Goal: Transaction & Acquisition: Book appointment/travel/reservation

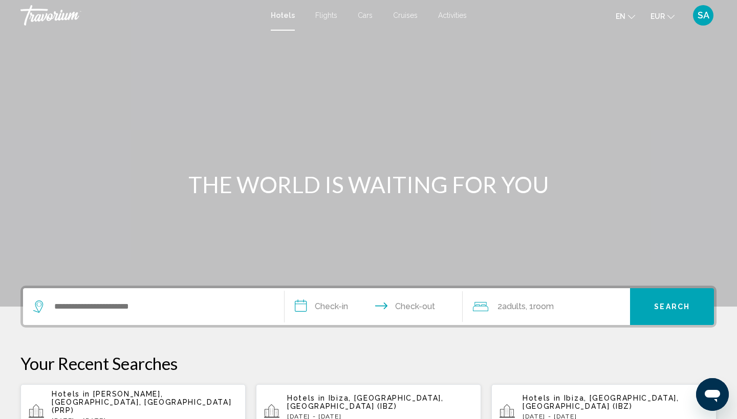
click at [82, 296] on div "Search widget" at bounding box center [153, 307] width 240 height 37
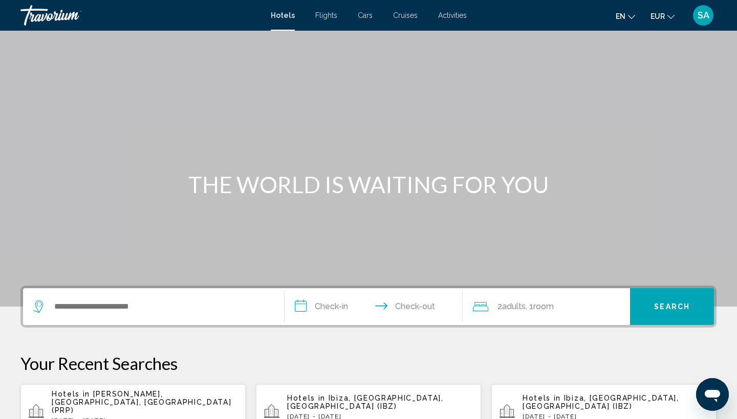
scroll to position [253, 0]
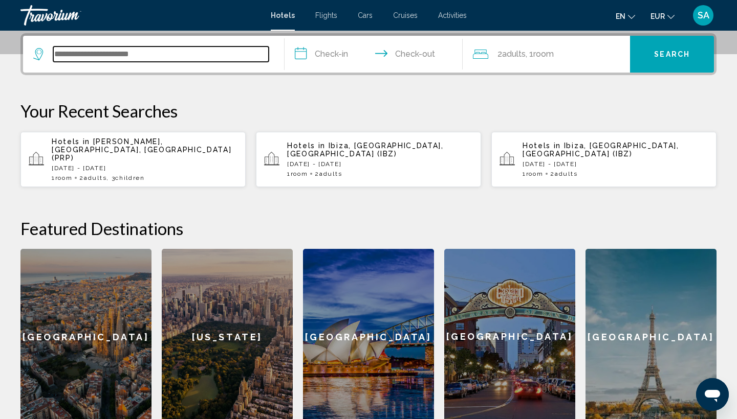
click at [116, 61] on input "Search widget" at bounding box center [160, 54] width 215 height 15
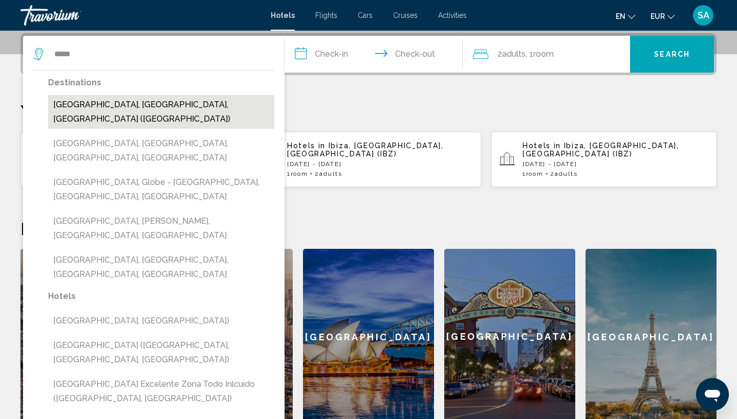
click at [76, 103] on button "[GEOGRAPHIC_DATA], [GEOGRAPHIC_DATA], [GEOGRAPHIC_DATA] ([GEOGRAPHIC_DATA])" at bounding box center [161, 112] width 226 height 34
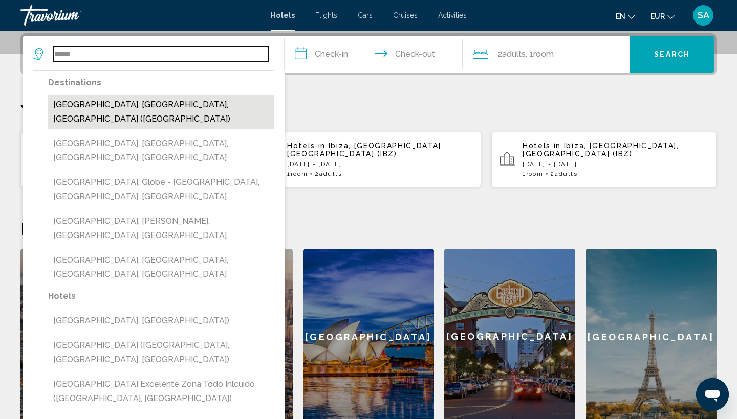
type input "**********"
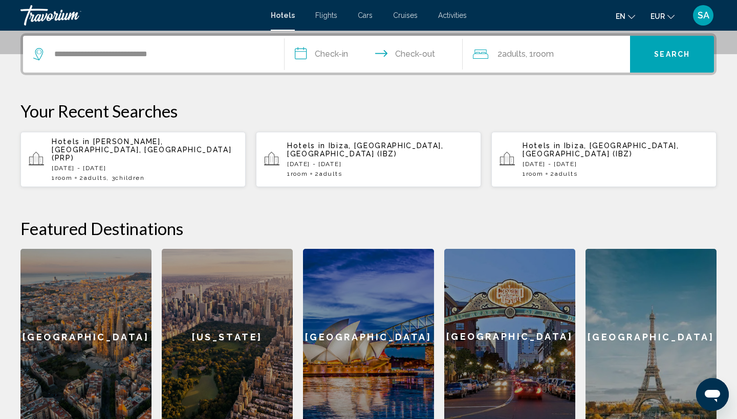
click at [322, 60] on input "**********" at bounding box center [375, 56] width 182 height 40
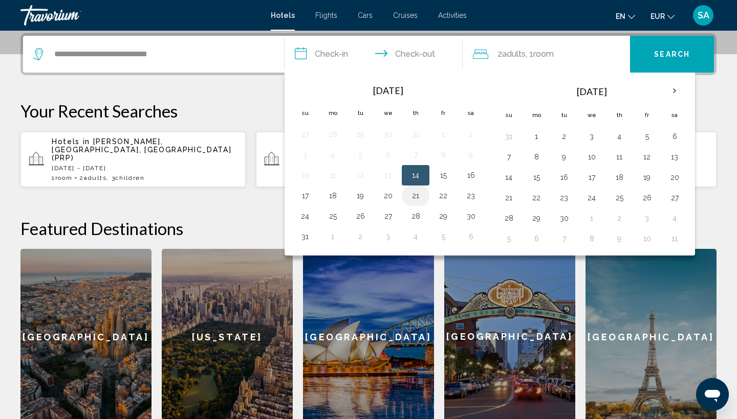
click at [416, 199] on button "21" at bounding box center [415, 196] width 16 height 14
click at [302, 216] on button "24" at bounding box center [305, 216] width 16 height 14
type input "**********"
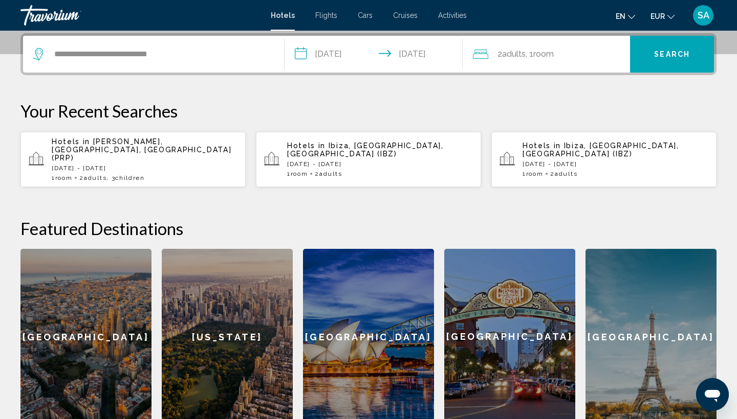
click at [558, 56] on div "2 Adult Adults , 1 Room rooms" at bounding box center [552, 54] width 158 height 14
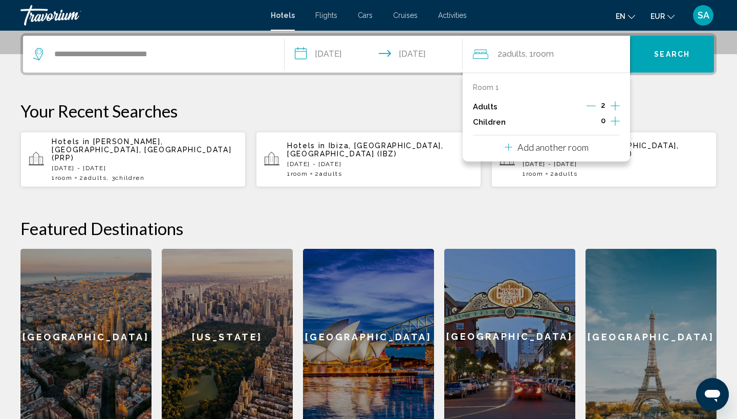
click at [616, 104] on icon "Increment adults" at bounding box center [614, 106] width 9 height 12
click at [665, 63] on button "Search" at bounding box center [672, 54] width 84 height 37
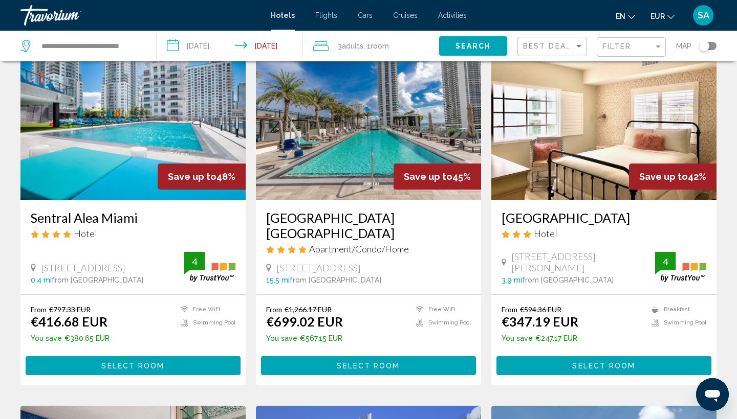
scroll to position [64, 0]
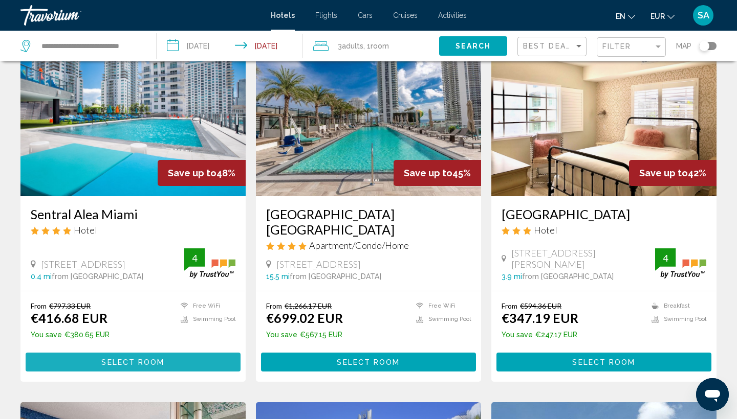
click at [68, 361] on button "Select Room" at bounding box center [133, 362] width 215 height 19
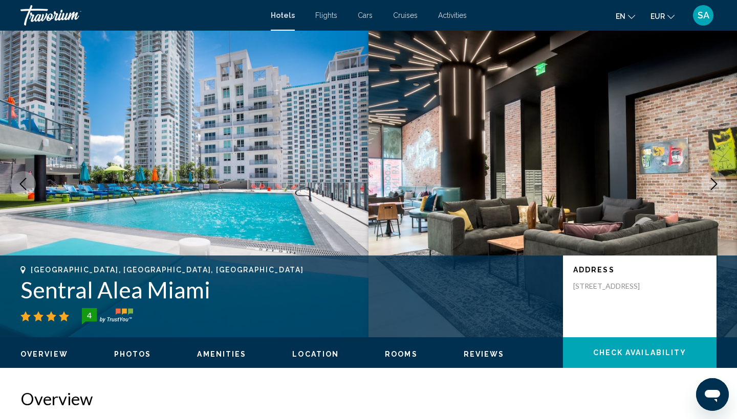
click at [707, 187] on icon "Next image" at bounding box center [713, 184] width 12 height 12
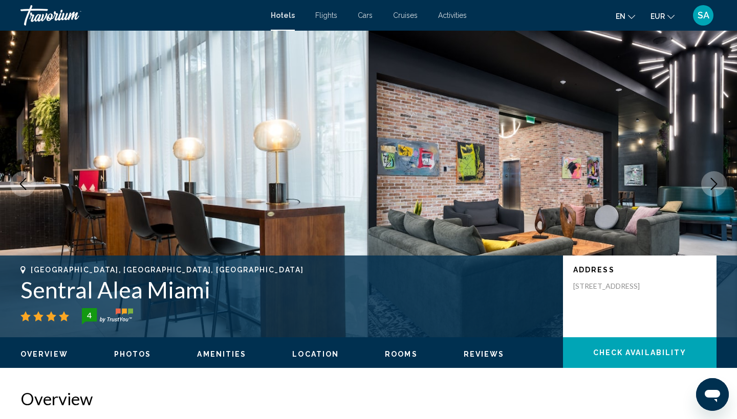
click at [717, 185] on icon "Next image" at bounding box center [713, 184] width 12 height 12
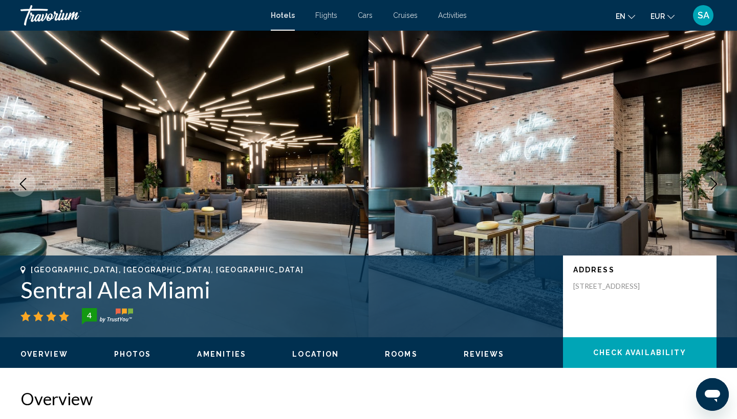
click at [717, 185] on icon "Next image" at bounding box center [713, 184] width 12 height 12
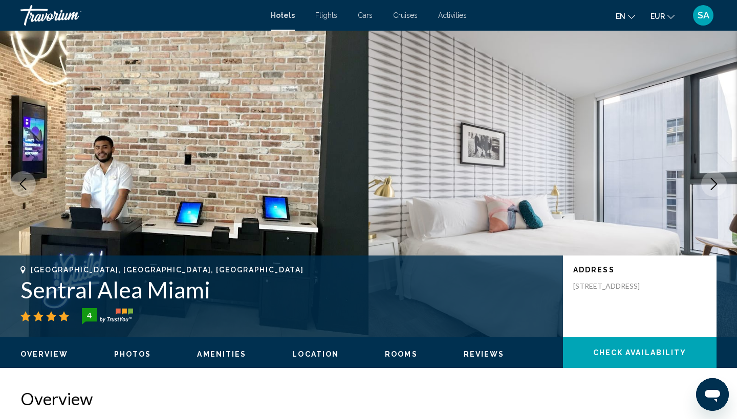
click at [717, 185] on icon "Next image" at bounding box center [713, 184] width 12 height 12
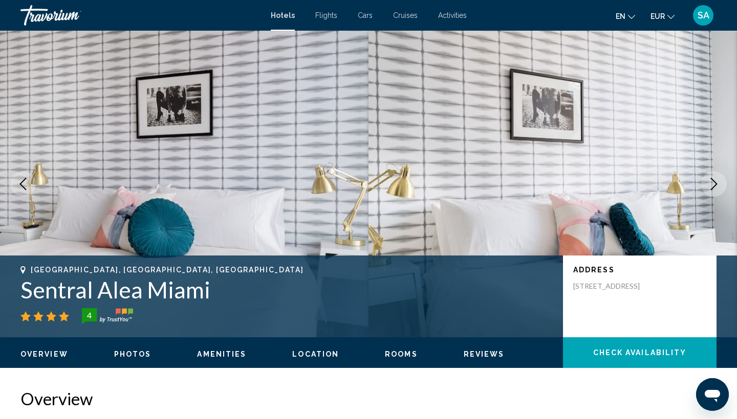
click at [717, 185] on icon "Next image" at bounding box center [713, 184] width 12 height 12
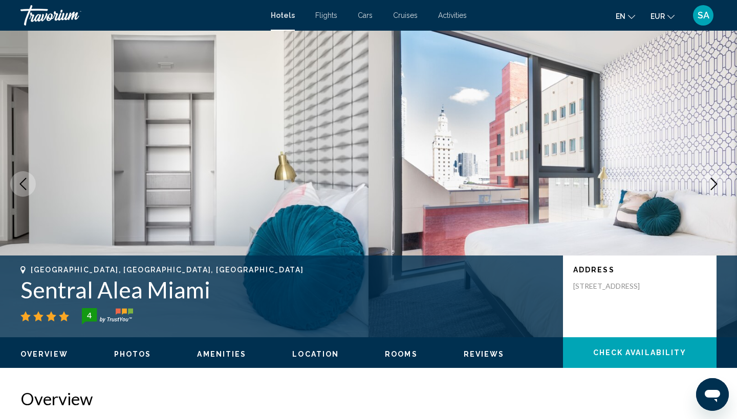
click at [717, 185] on icon "Next image" at bounding box center [713, 184] width 12 height 12
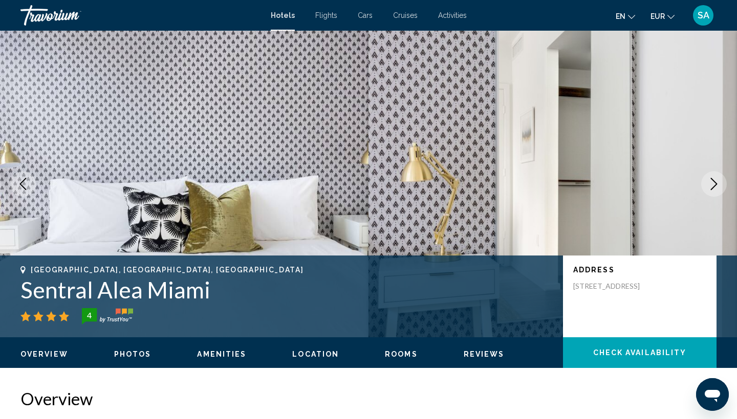
click at [717, 185] on icon "Next image" at bounding box center [713, 184] width 12 height 12
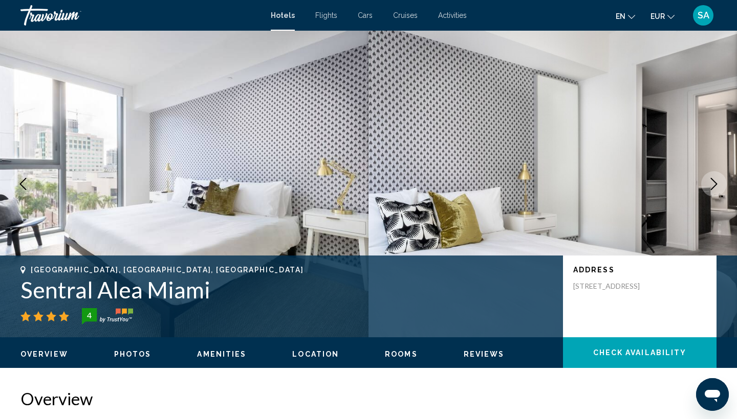
click at [717, 185] on icon "Next image" at bounding box center [713, 184] width 12 height 12
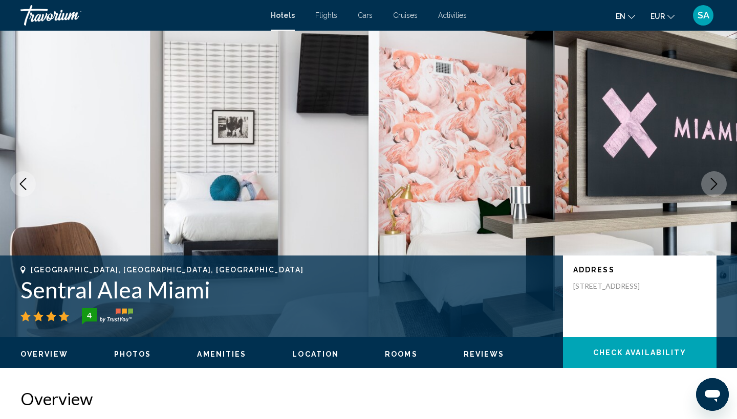
click at [717, 185] on icon "Next image" at bounding box center [713, 184] width 12 height 12
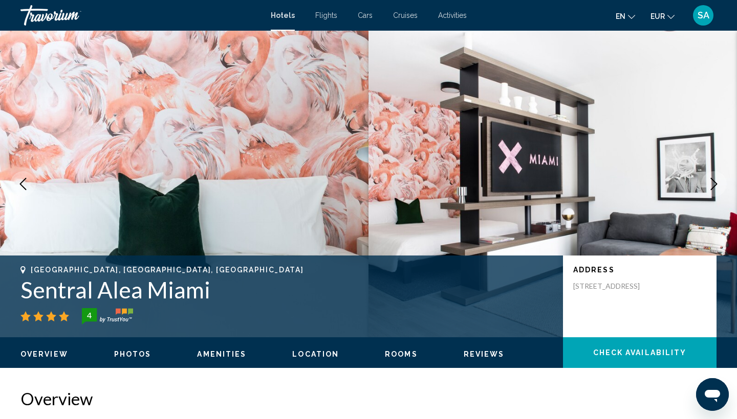
click at [717, 185] on icon "Next image" at bounding box center [713, 184] width 12 height 12
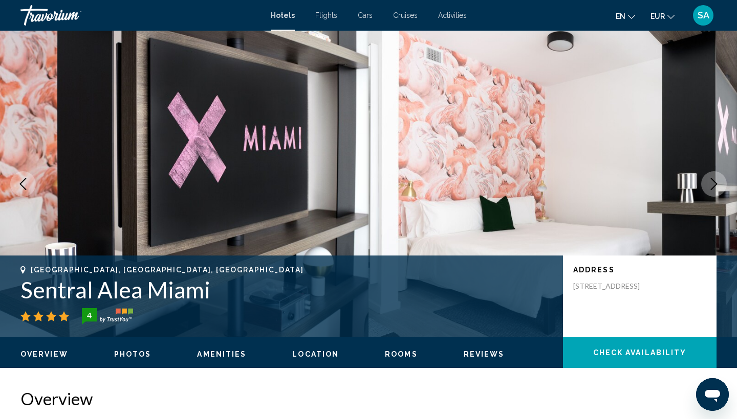
click at [717, 186] on icon "Next image" at bounding box center [713, 184] width 12 height 12
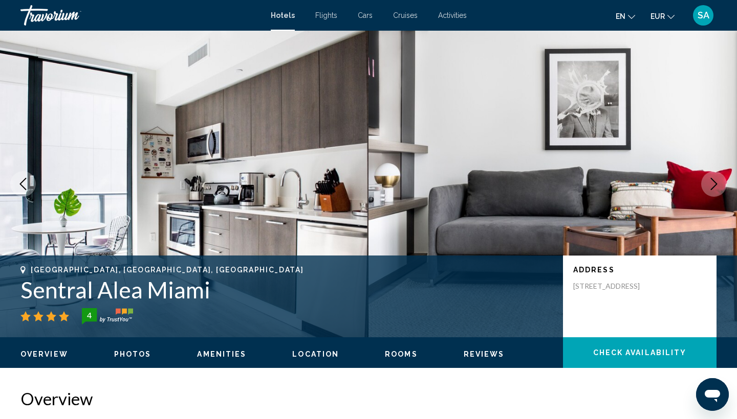
click at [717, 186] on icon "Next image" at bounding box center [713, 184] width 12 height 12
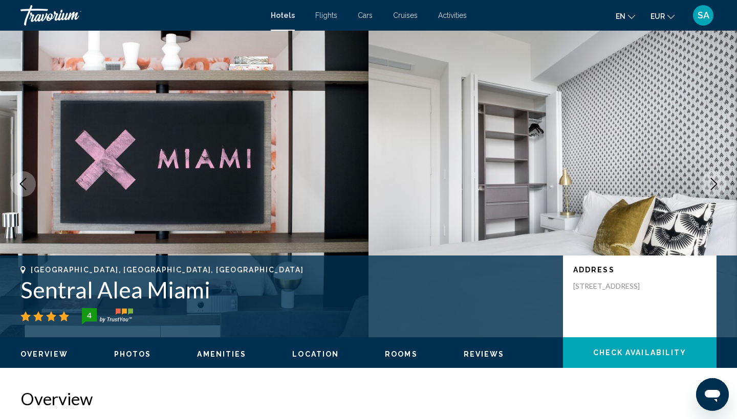
click at [717, 186] on icon "Next image" at bounding box center [713, 184] width 12 height 12
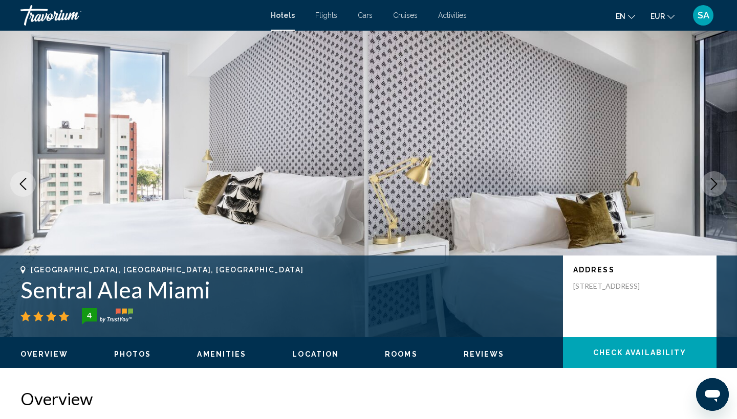
click at [717, 186] on icon "Next image" at bounding box center [713, 184] width 12 height 12
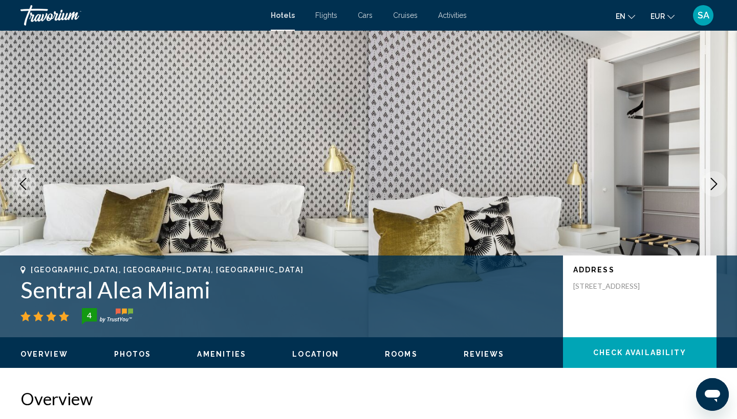
click at [717, 186] on icon "Next image" at bounding box center [713, 184] width 12 height 12
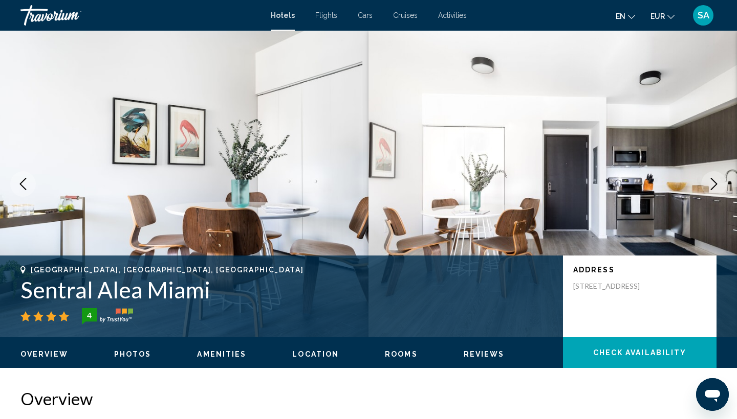
click at [717, 186] on icon "Next image" at bounding box center [713, 184] width 12 height 12
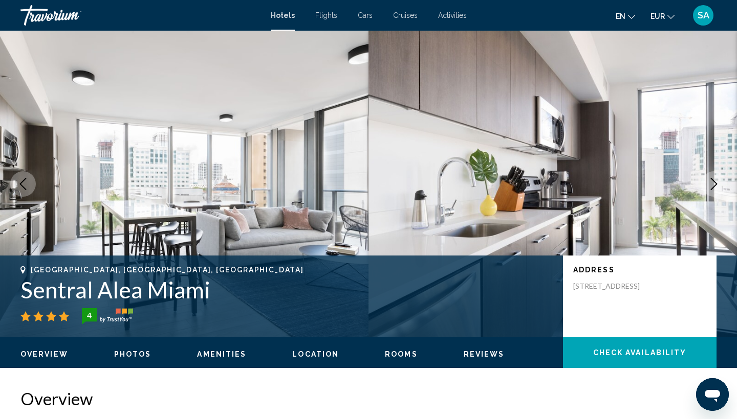
click at [717, 186] on icon "Next image" at bounding box center [713, 184] width 12 height 12
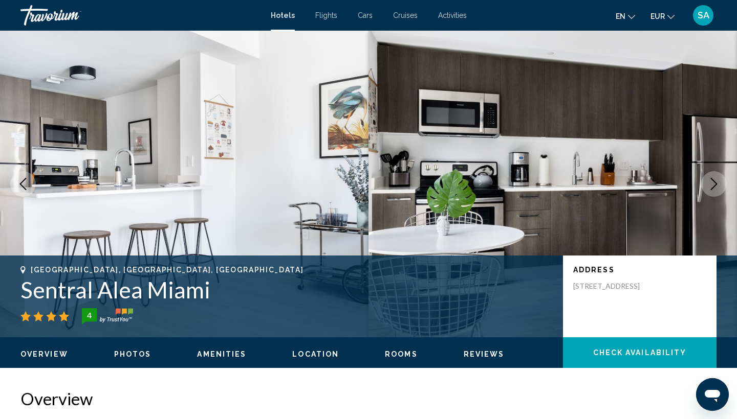
click at [717, 186] on icon "Next image" at bounding box center [713, 184] width 12 height 12
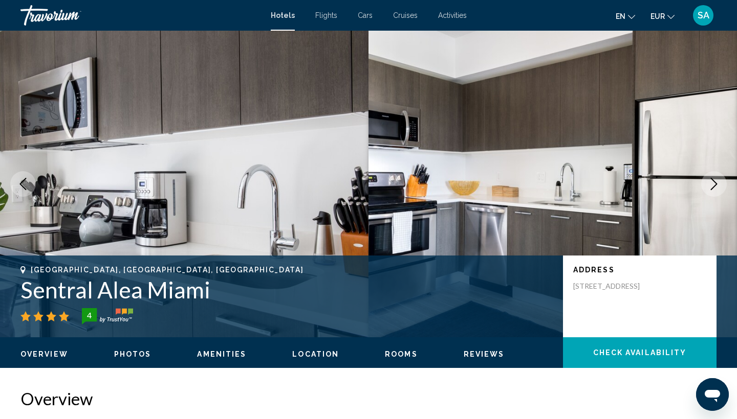
click at [717, 186] on icon "Next image" at bounding box center [713, 184] width 12 height 12
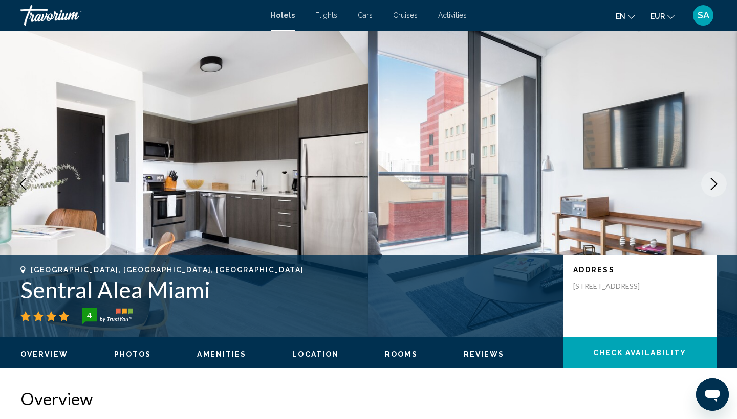
click at [717, 186] on icon "Next image" at bounding box center [713, 184] width 12 height 12
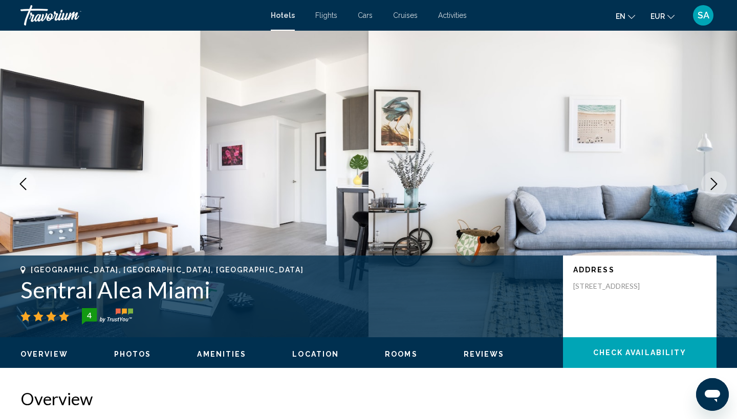
click at [717, 186] on icon "Next image" at bounding box center [713, 184] width 12 height 12
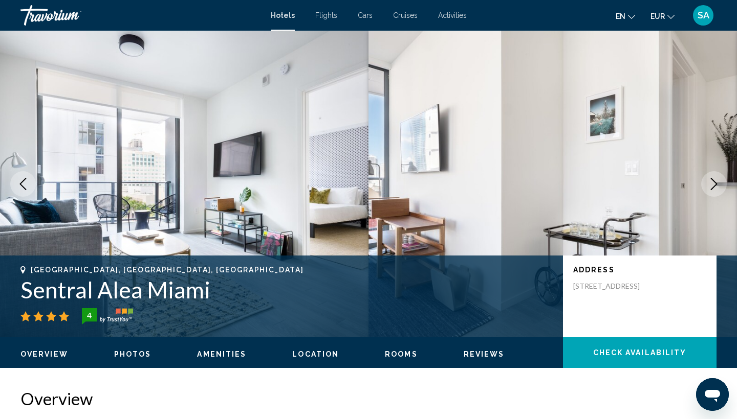
click at [717, 186] on icon "Next image" at bounding box center [713, 184] width 12 height 12
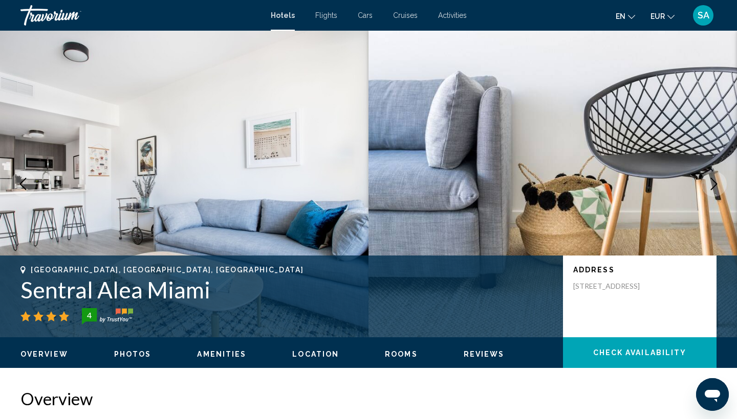
click at [717, 186] on icon "Next image" at bounding box center [713, 184] width 12 height 12
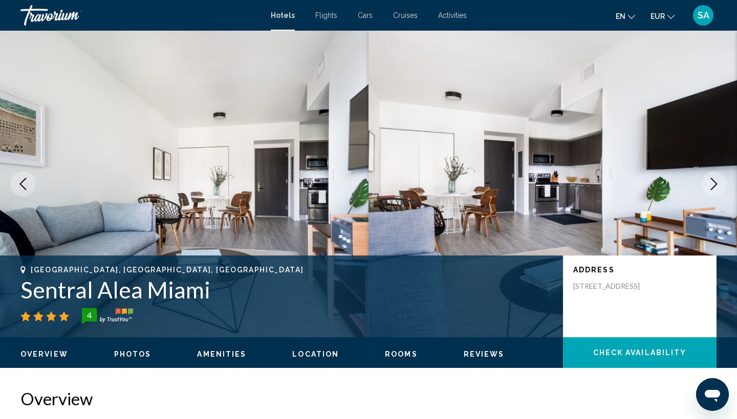
click at [717, 186] on icon "Next image" at bounding box center [713, 184] width 12 height 12
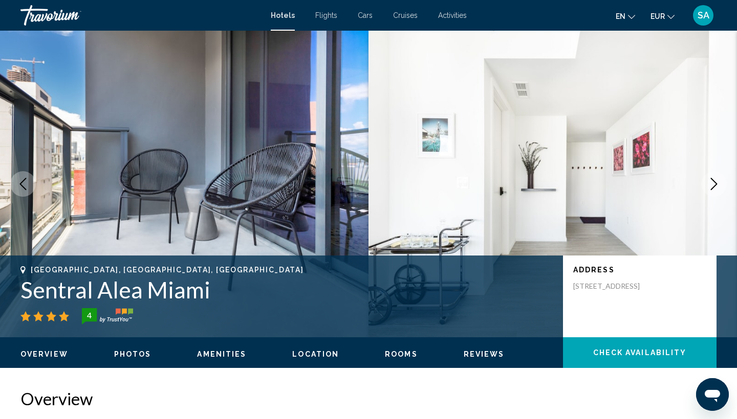
click at [717, 186] on icon "Next image" at bounding box center [713, 184] width 12 height 12
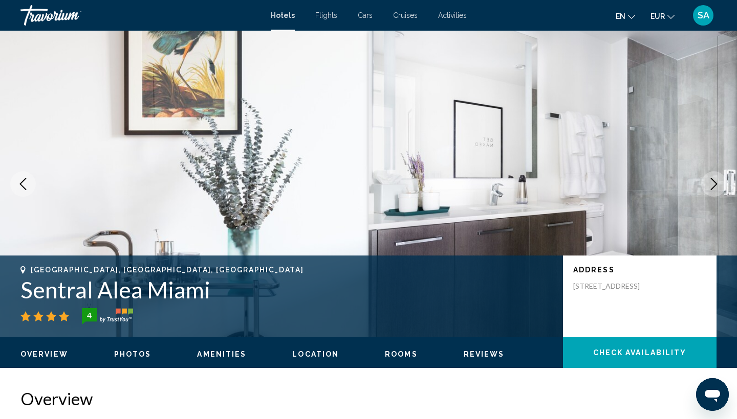
click at [717, 186] on icon "Next image" at bounding box center [713, 184] width 12 height 12
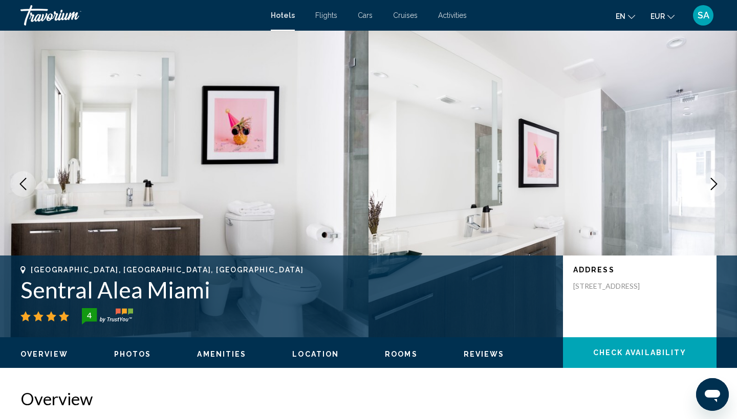
click at [717, 186] on icon "Next image" at bounding box center [713, 184] width 12 height 12
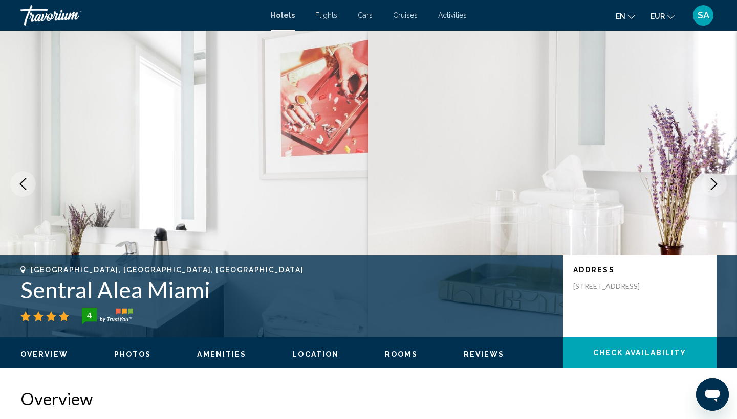
click at [717, 186] on icon "Next image" at bounding box center [713, 184] width 12 height 12
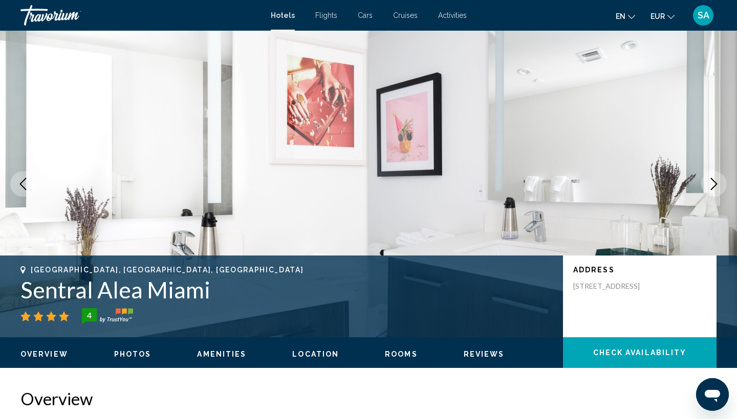
click at [717, 186] on icon "Next image" at bounding box center [713, 184] width 12 height 12
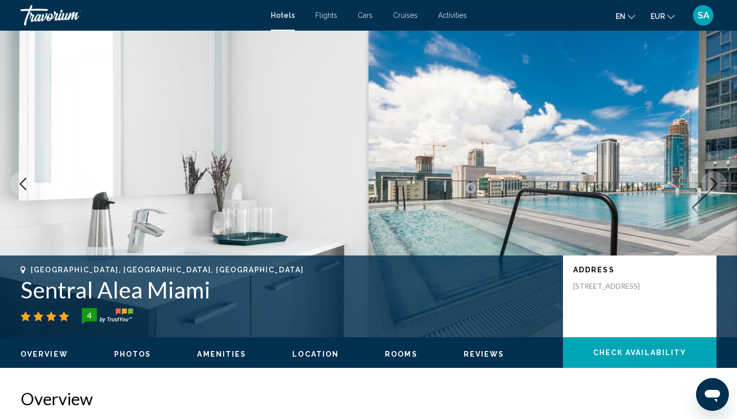
click at [717, 186] on icon "Next image" at bounding box center [713, 184] width 12 height 12
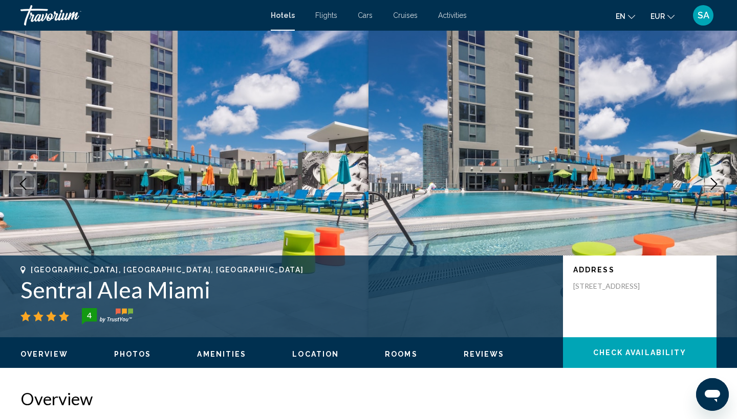
click at [717, 186] on icon "Next image" at bounding box center [713, 184] width 12 height 12
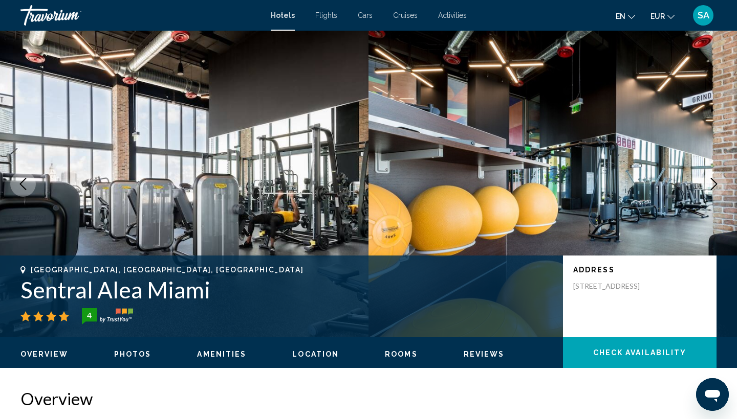
click at [25, 176] on button "Previous image" at bounding box center [23, 184] width 26 height 26
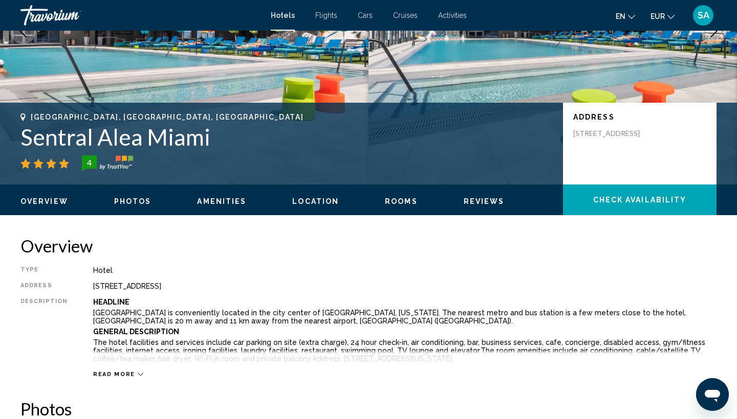
scroll to position [155, 0]
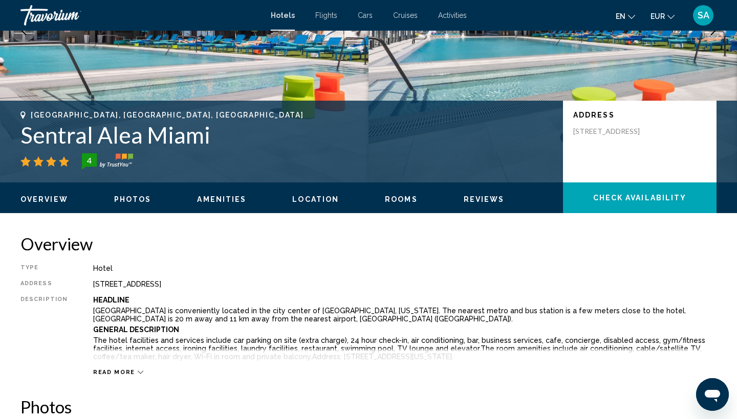
click at [169, 143] on h1 "Sentral Alea Miami" at bounding box center [286, 135] width 532 height 27
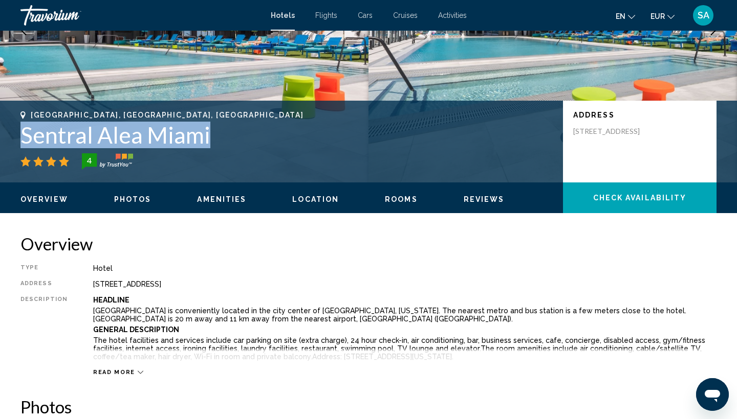
click at [169, 143] on h1 "Sentral Alea Miami" at bounding box center [286, 135] width 532 height 27
copy h1 "Sentral Alea Miami"
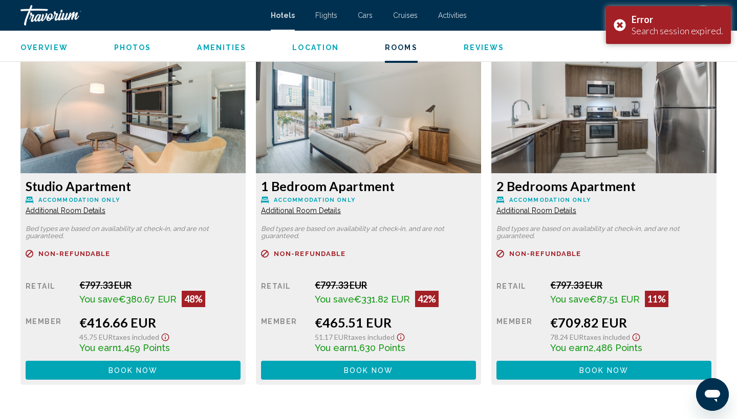
scroll to position [1386, 0]
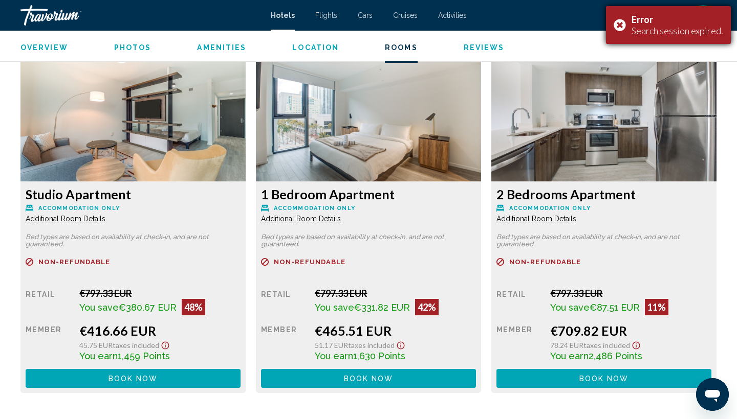
click at [621, 24] on div "Error Search session expired." at bounding box center [668, 25] width 125 height 38
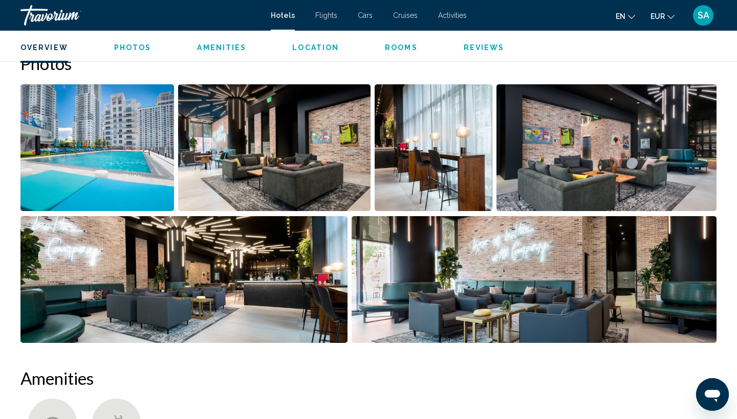
scroll to position [449, 0]
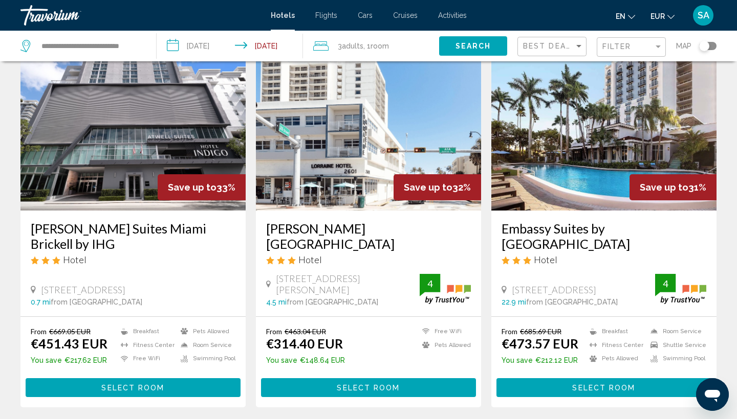
scroll to position [1164, 0]
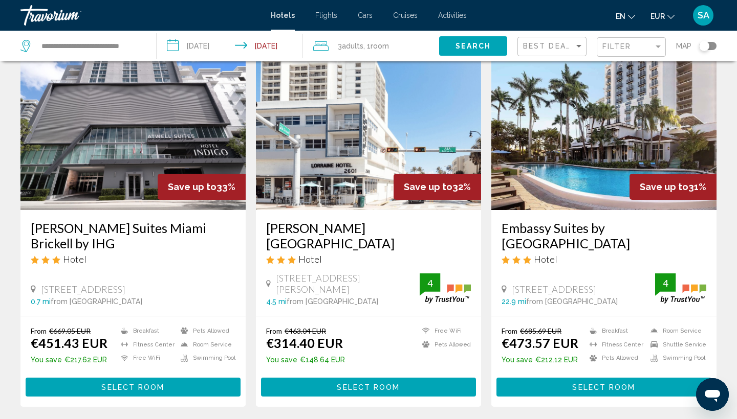
click at [608, 143] on img "Main content" at bounding box center [603, 129] width 225 height 164
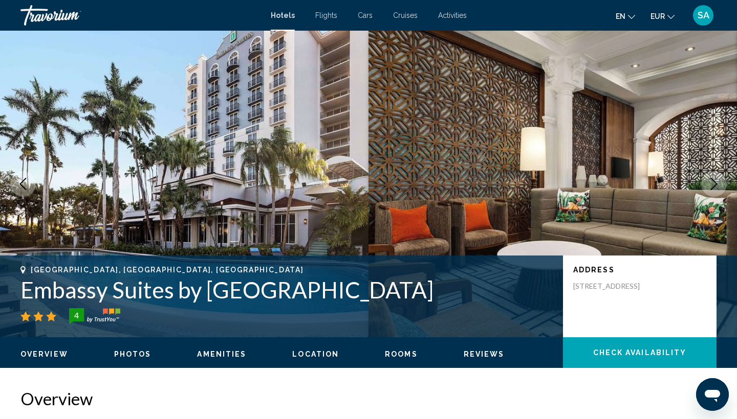
click at [712, 193] on button "Next image" at bounding box center [714, 184] width 26 height 26
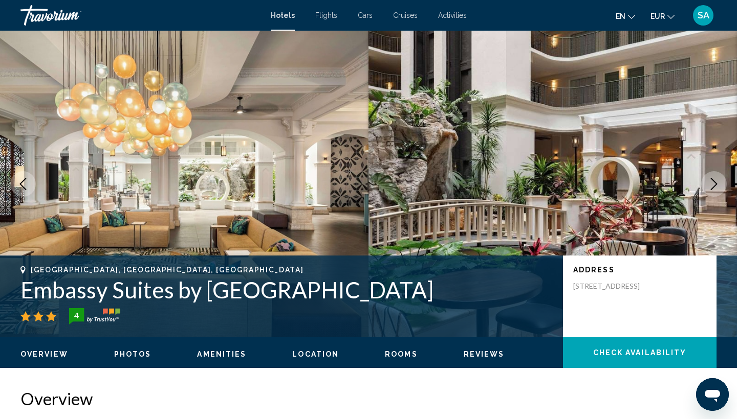
click at [712, 193] on button "Next image" at bounding box center [714, 184] width 26 height 26
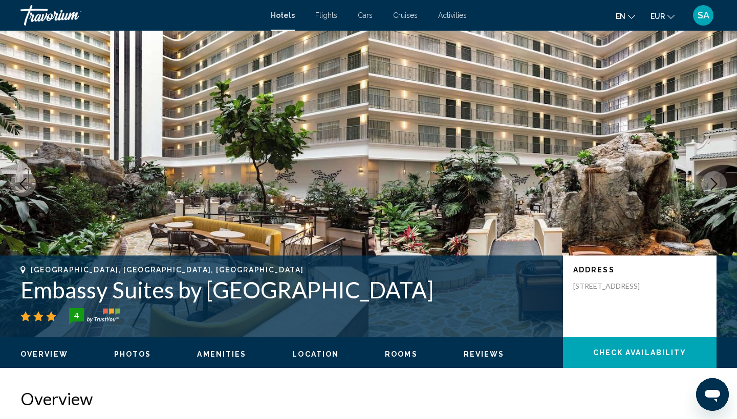
click at [712, 193] on button "Next image" at bounding box center [714, 184] width 26 height 26
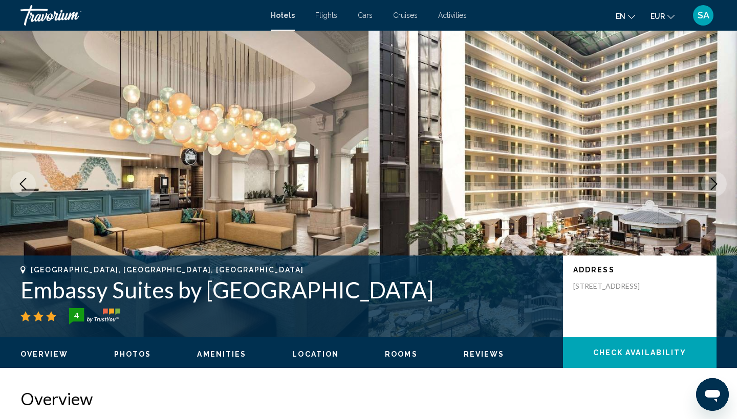
click at [712, 193] on button "Next image" at bounding box center [714, 184] width 26 height 26
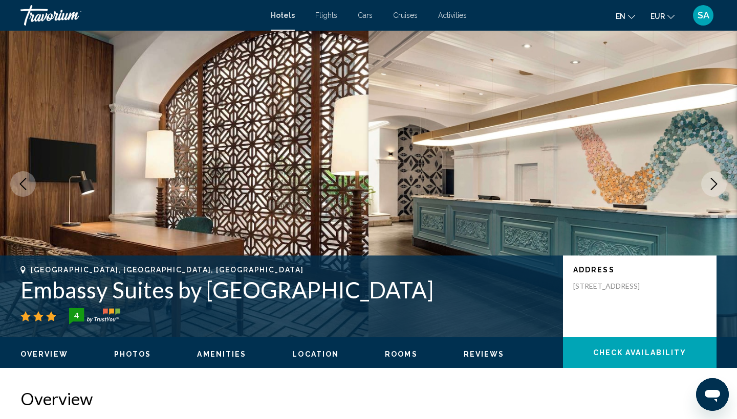
click at [712, 193] on button "Next image" at bounding box center [714, 184] width 26 height 26
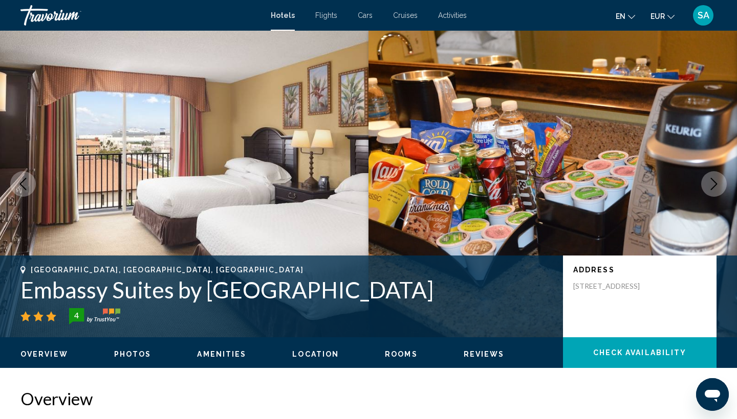
click at [712, 193] on button "Next image" at bounding box center [714, 184] width 26 height 26
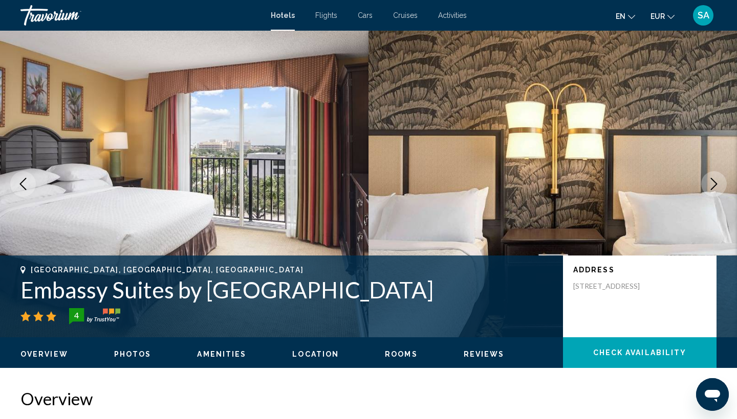
click at [712, 193] on button "Next image" at bounding box center [714, 184] width 26 height 26
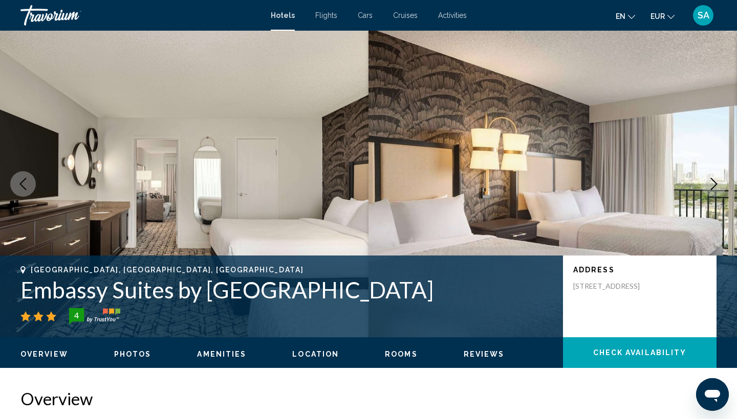
click at [712, 193] on button "Next image" at bounding box center [714, 184] width 26 height 26
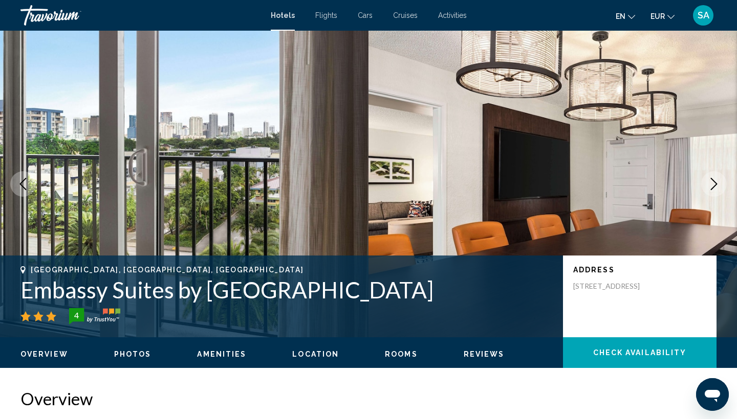
click at [712, 193] on button "Next image" at bounding box center [714, 184] width 26 height 26
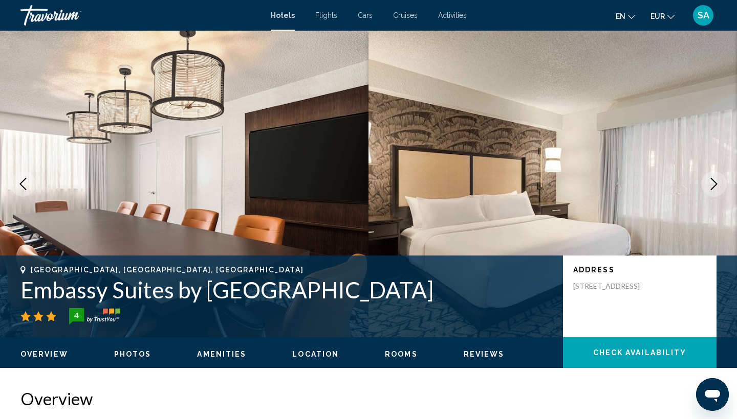
click at [712, 193] on button "Next image" at bounding box center [714, 184] width 26 height 26
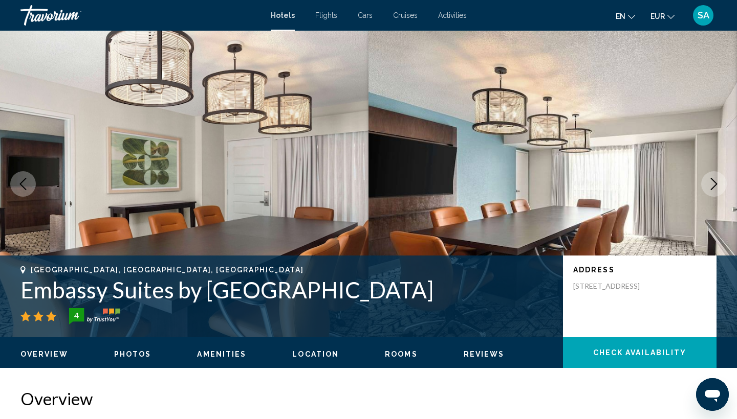
click at [712, 193] on button "Next image" at bounding box center [714, 184] width 26 height 26
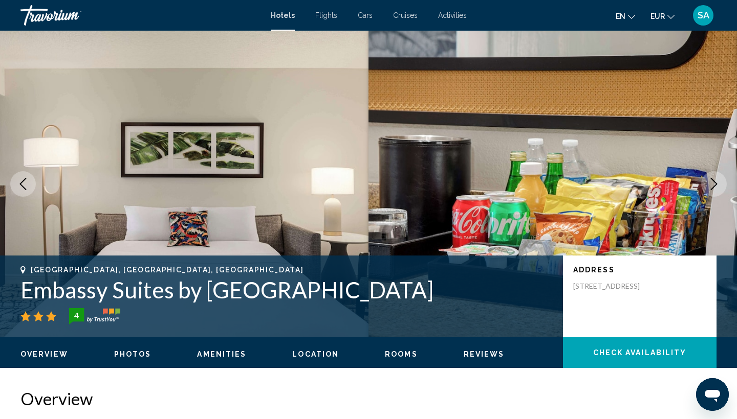
click at [712, 193] on button "Next image" at bounding box center [714, 184] width 26 height 26
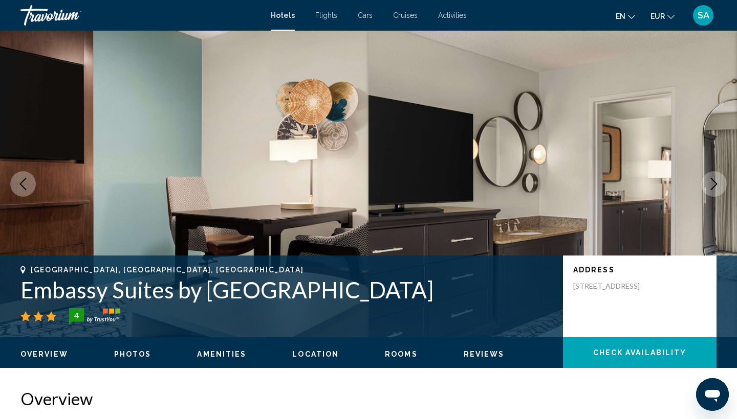
click at [712, 193] on button "Next image" at bounding box center [714, 184] width 26 height 26
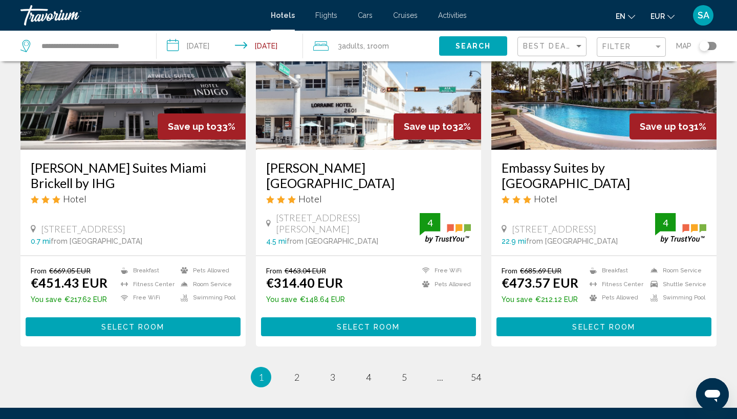
scroll to position [1245, 0]
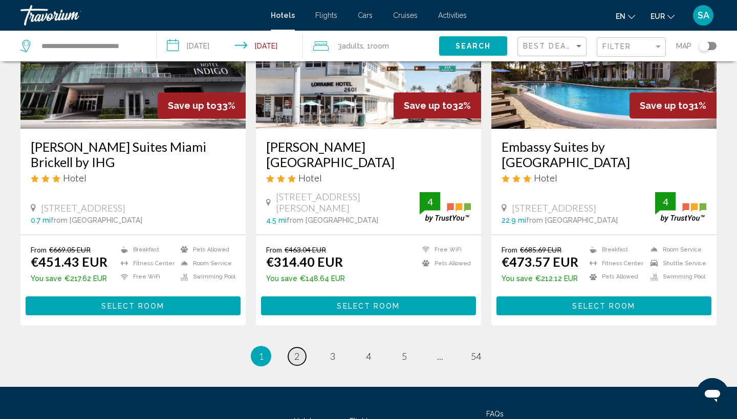
click at [294, 348] on link "page 2" at bounding box center [297, 357] width 18 height 18
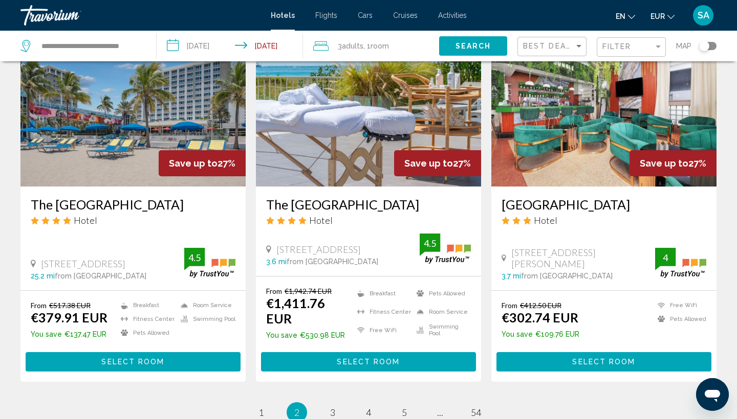
scroll to position [1216, 0]
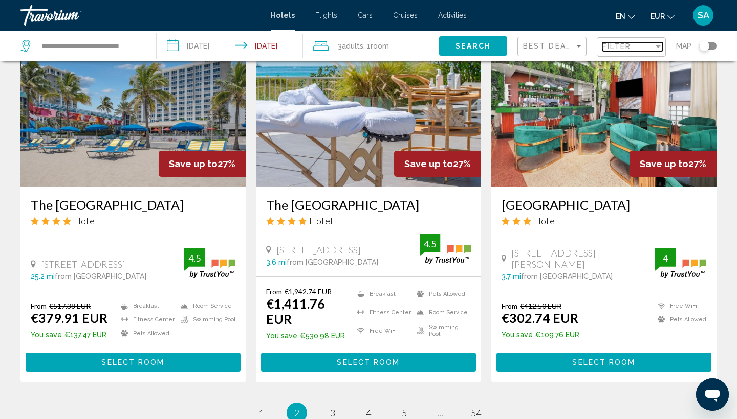
click at [630, 49] on span "Filter" at bounding box center [616, 46] width 29 height 8
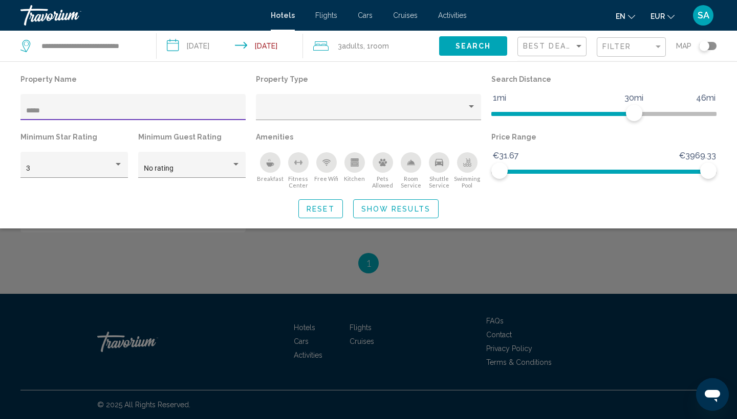
scroll to position [985, 0]
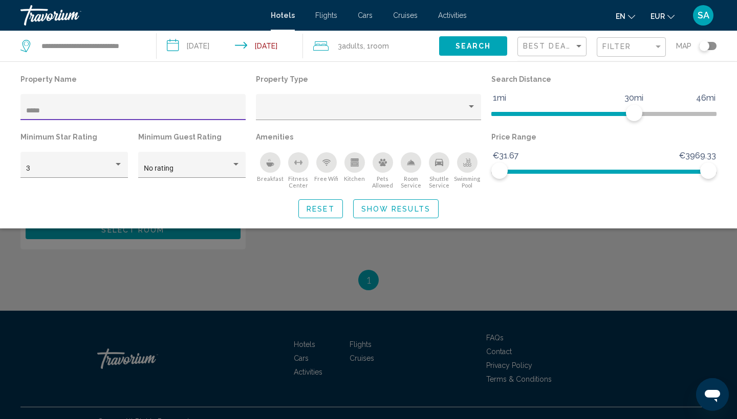
type input "*****"
click at [520, 229] on div "Property Name ***** Property Type Search Distance 1mi 46mi 30mi Minimum Star Ra…" at bounding box center [368, 144] width 737 height 167
click at [504, 249] on div "Search widget" at bounding box center [368, 286] width 737 height 266
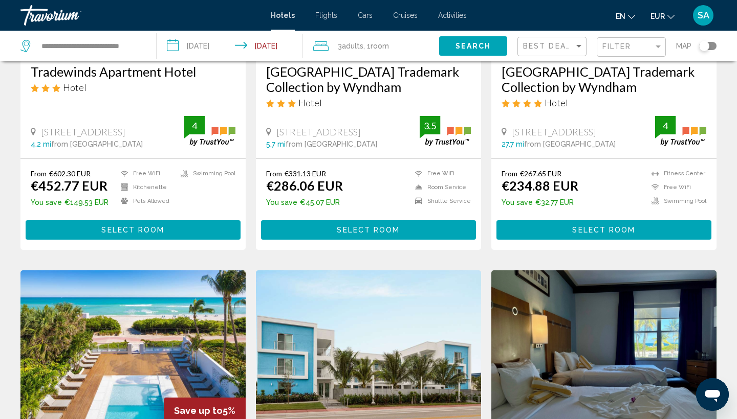
scroll to position [195, 0]
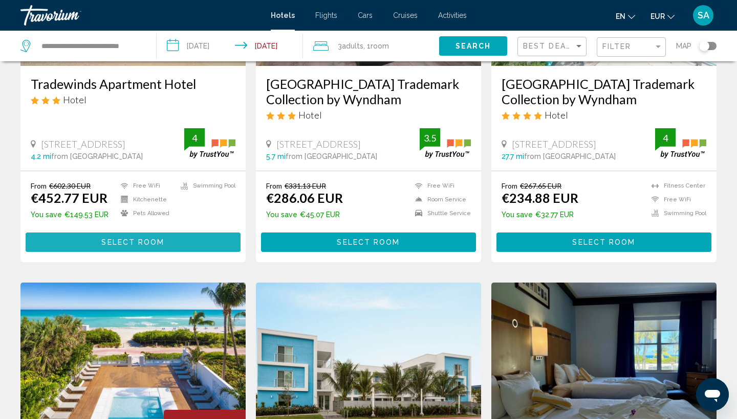
click at [156, 248] on button "Select Room" at bounding box center [133, 242] width 215 height 19
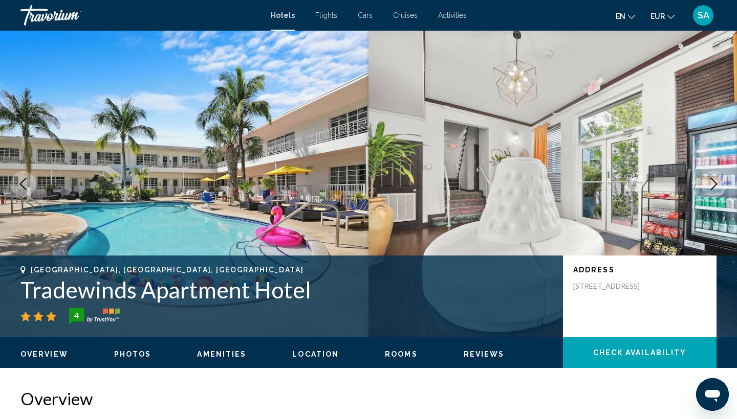
click at [242, 175] on img "Main content" at bounding box center [184, 184] width 368 height 307
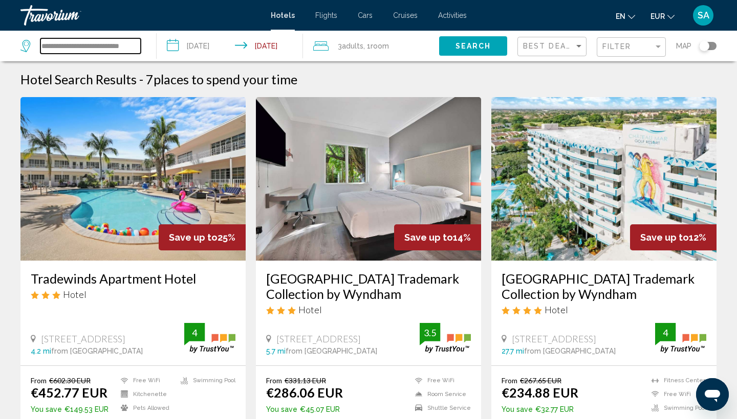
click at [71, 50] on input "**********" at bounding box center [90, 45] width 100 height 15
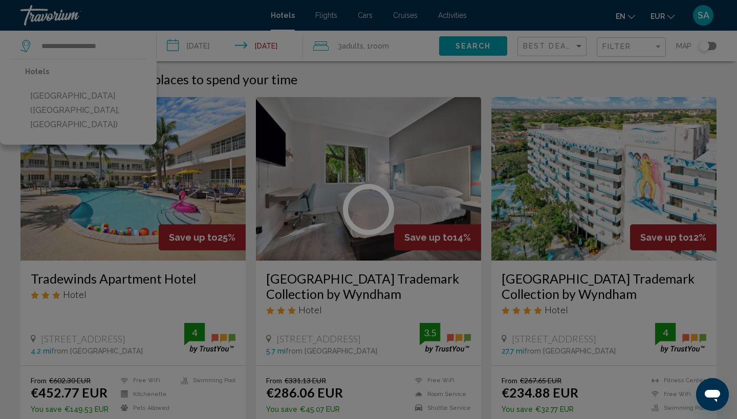
click at [47, 98] on div at bounding box center [368, 209] width 737 height 419
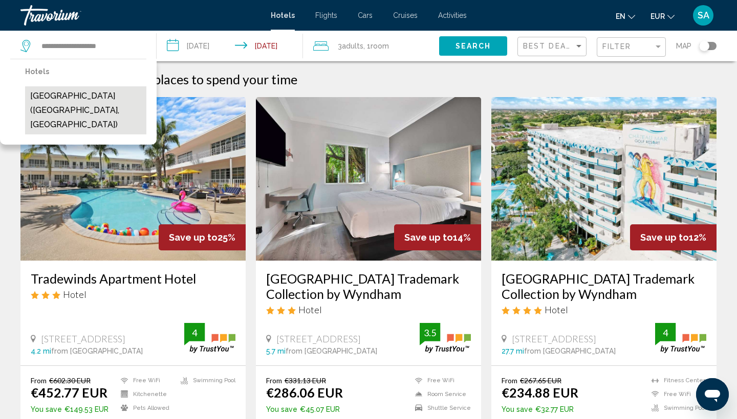
click at [101, 100] on button "[GEOGRAPHIC_DATA] ([GEOGRAPHIC_DATA], [GEOGRAPHIC_DATA])" at bounding box center [85, 110] width 121 height 48
type input "**********"
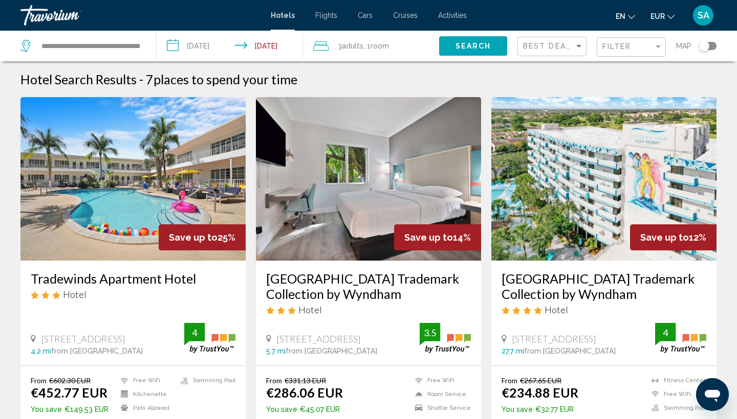
click at [223, 44] on input "**********" at bounding box center [232, 48] width 150 height 34
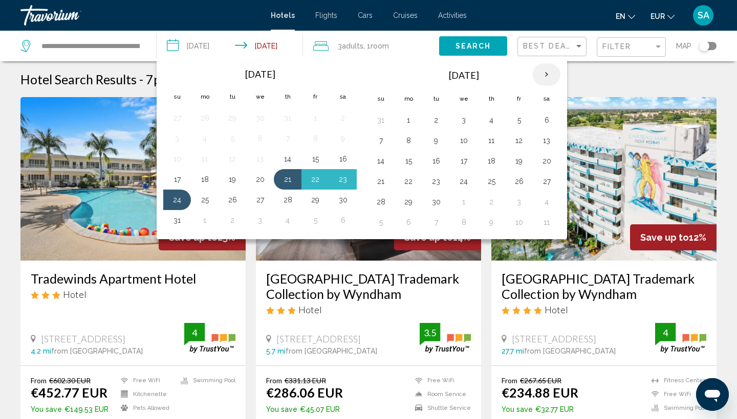
click at [543, 74] on th "Next month" at bounding box center [547, 74] width 28 height 23
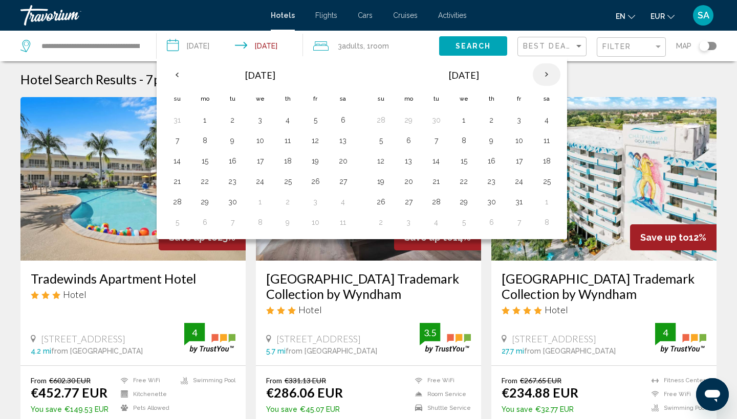
click at [543, 74] on th "Next month" at bounding box center [547, 74] width 28 height 23
click at [286, 181] on button "23" at bounding box center [287, 181] width 16 height 14
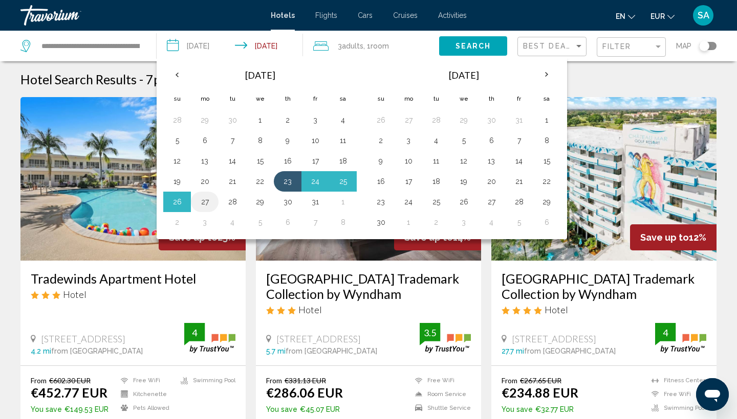
click at [203, 203] on button "27" at bounding box center [204, 202] width 16 height 14
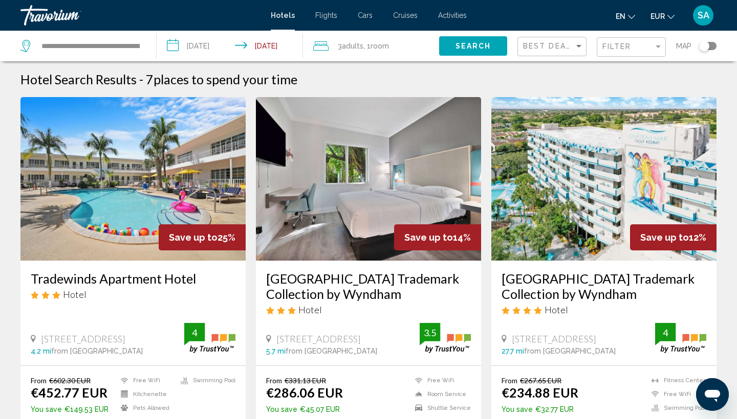
type input "**********"
click at [488, 51] on button "Search" at bounding box center [473, 45] width 68 height 19
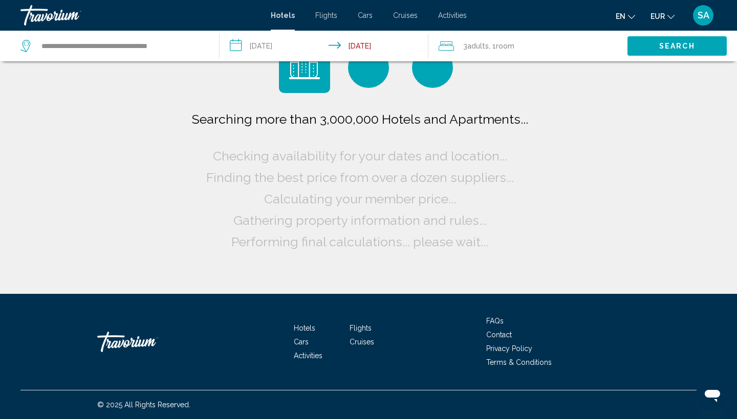
click at [488, 51] on span "3 Adult Adults" at bounding box center [476, 46] width 26 height 14
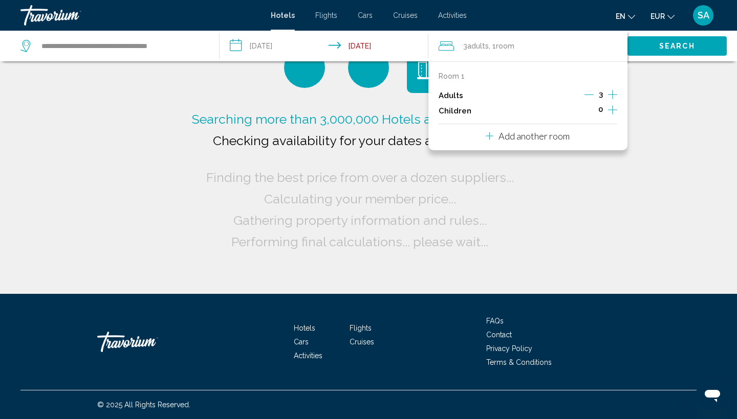
click at [587, 93] on icon "Decrement adults" at bounding box center [588, 94] width 9 height 9
click at [697, 44] on button "Search" at bounding box center [676, 45] width 99 height 19
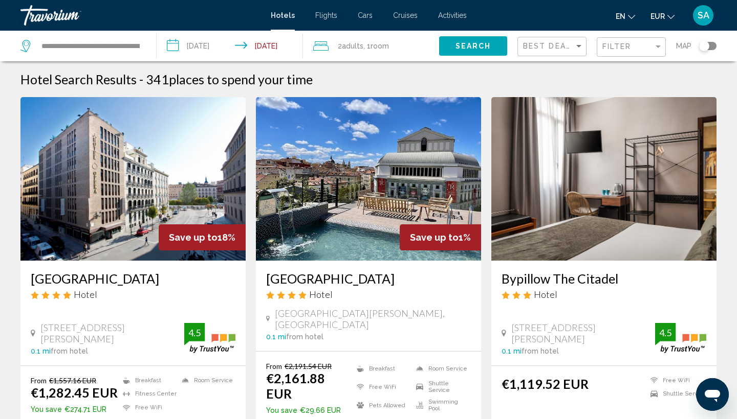
click at [492, 43] on button "Search" at bounding box center [473, 45] width 68 height 19
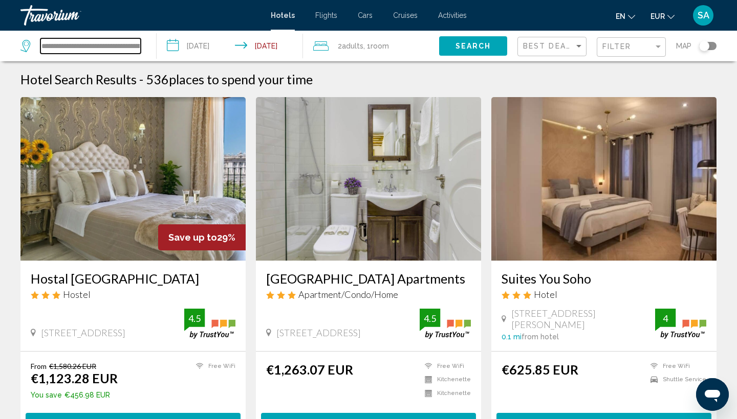
click at [127, 47] on input "**********" at bounding box center [90, 45] width 100 height 15
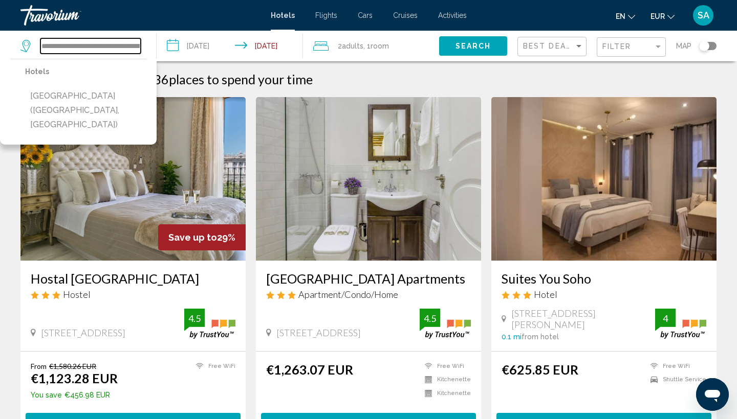
click at [127, 47] on input "**********" at bounding box center [90, 45] width 100 height 15
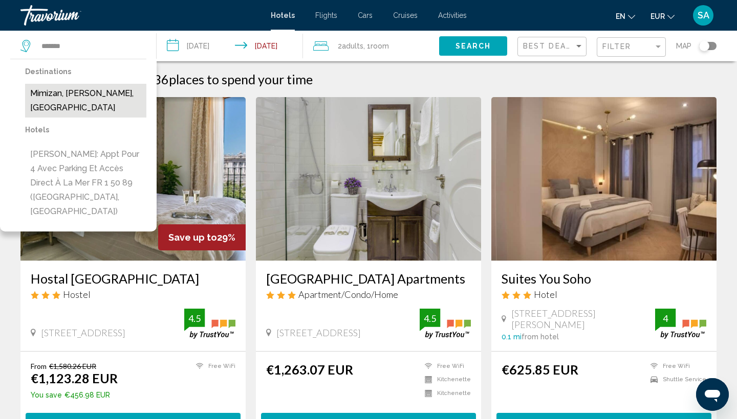
click at [128, 93] on button "Mimizan, [PERSON_NAME], [GEOGRAPHIC_DATA]" at bounding box center [85, 101] width 121 height 34
type input "**********"
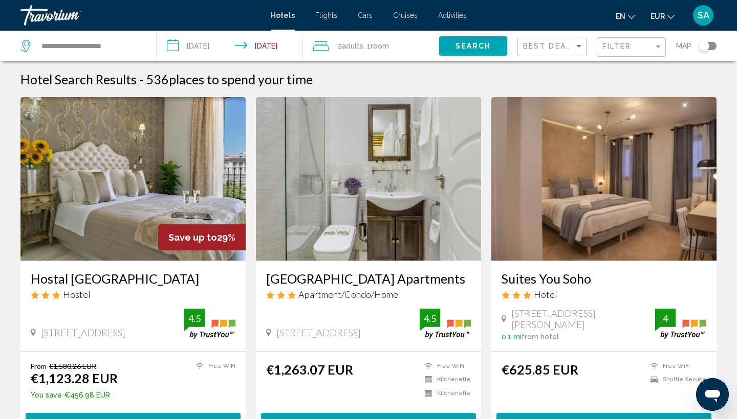
click at [207, 47] on input "**********" at bounding box center [232, 48] width 150 height 34
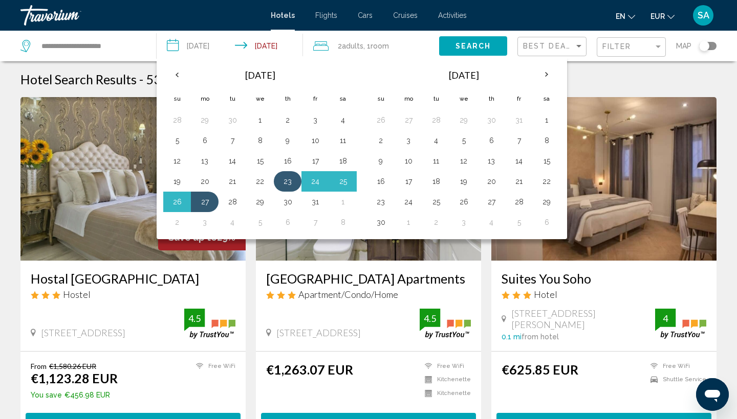
click at [289, 181] on button "23" at bounding box center [287, 181] width 16 height 14
click at [285, 203] on button "30" at bounding box center [287, 202] width 16 height 14
type input "**********"
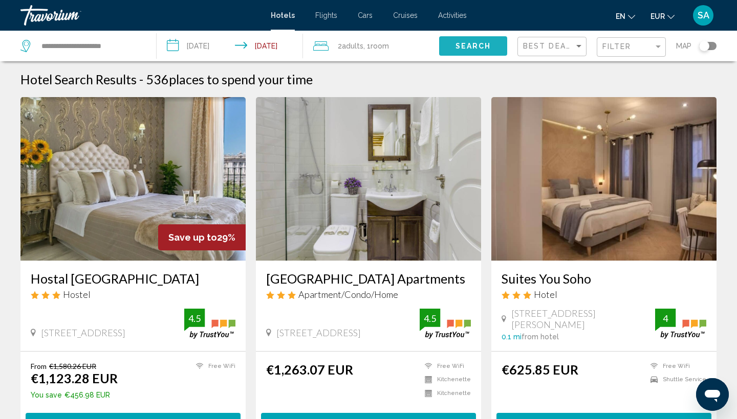
click at [458, 46] on span "Search" at bounding box center [473, 46] width 36 height 8
click at [472, 46] on span "Search" at bounding box center [473, 46] width 36 height 8
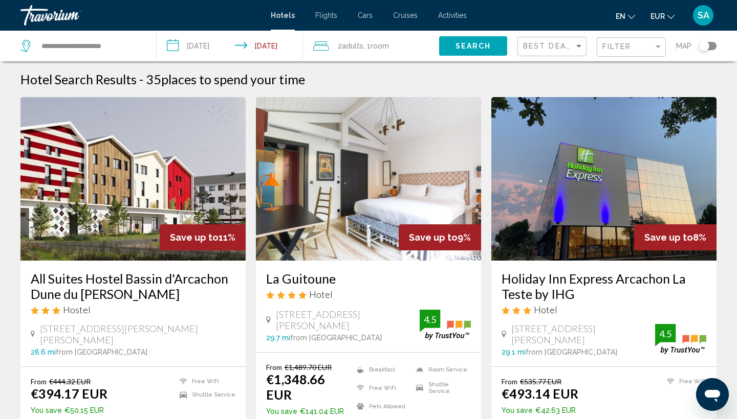
click at [718, 396] on icon "Ouvrir la fenêtre de messagerie" at bounding box center [711, 396] width 15 height 12
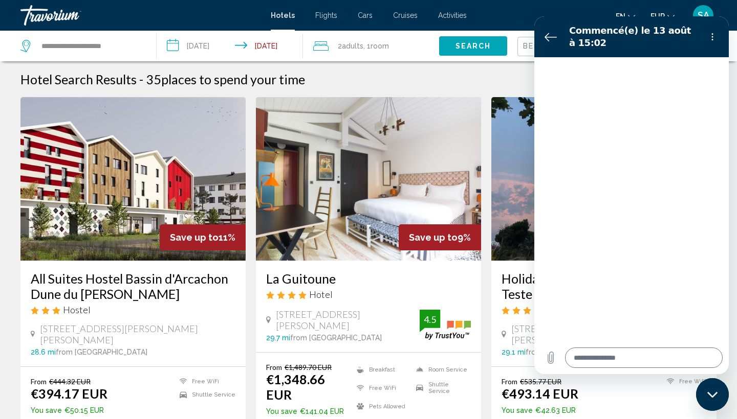
type textarea "*"
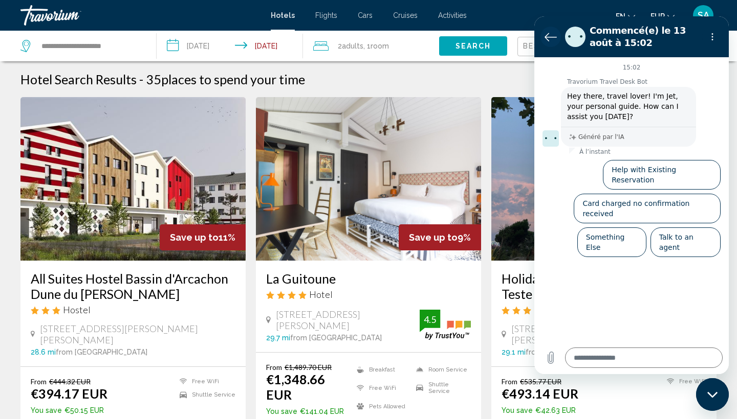
click at [544, 36] on icon "Retour à la liste des conversations" at bounding box center [550, 37] width 12 height 12
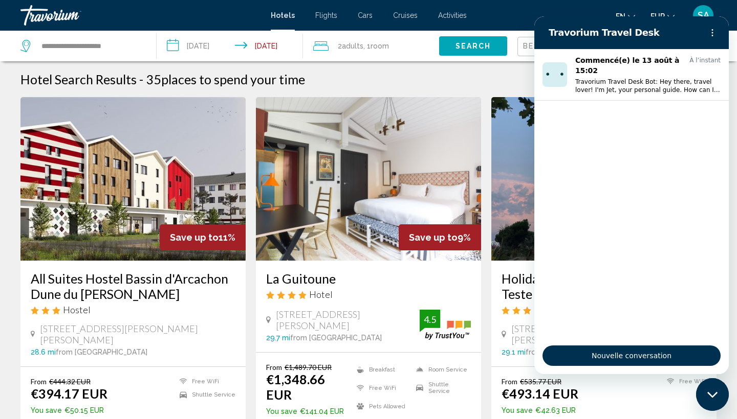
click at [713, 31] on icon "Menu d’options" at bounding box center [712, 33] width 8 height 8
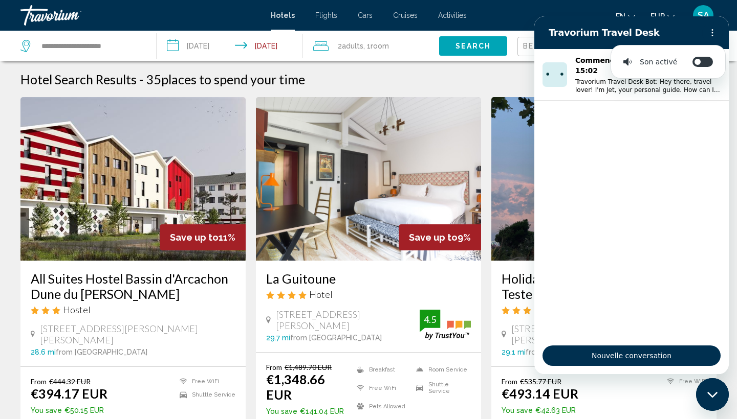
click at [470, 85] on div "Hotel Search Results - 35 places to spend your time" at bounding box center [368, 79] width 696 height 15
click at [710, 36] on icon "Menu d’options" at bounding box center [712, 33] width 8 height 8
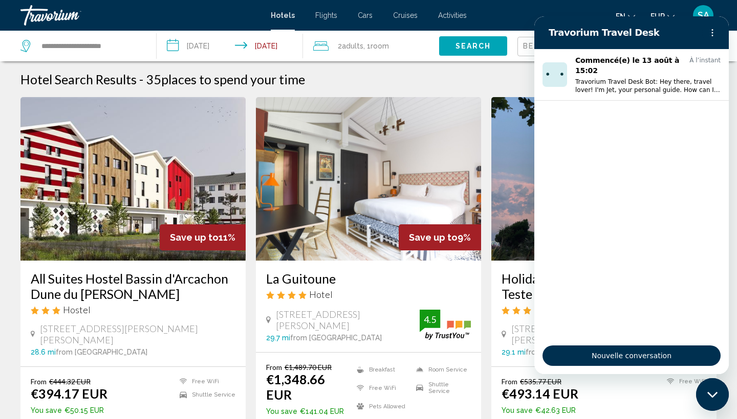
click at [715, 392] on icon "Fermer la fenêtre de messagerie" at bounding box center [712, 395] width 11 height 7
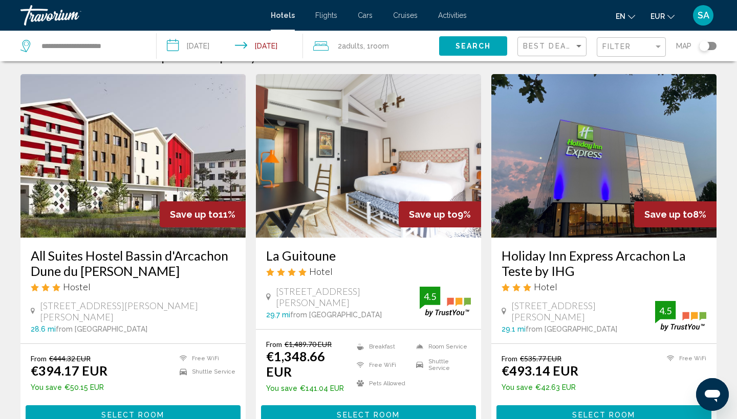
scroll to position [24, 0]
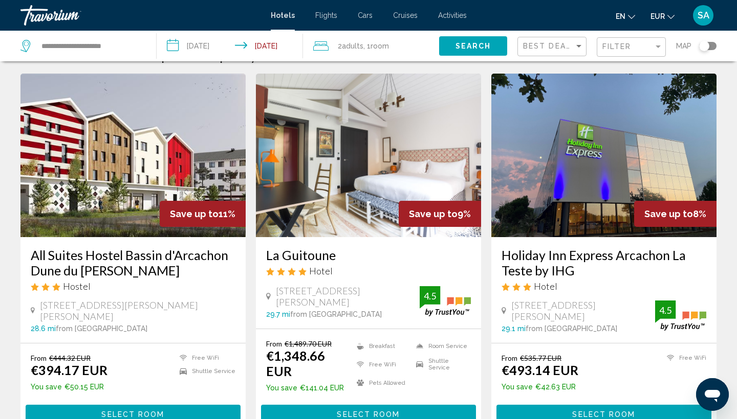
click at [146, 255] on h3 "All Suites Hostel Bassin d'Arcachon Dune du [PERSON_NAME]" at bounding box center [133, 263] width 205 height 31
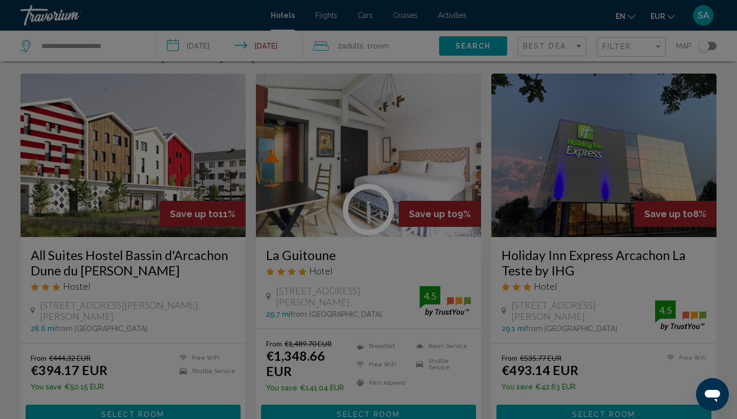
click at [146, 255] on div at bounding box center [368, 209] width 737 height 419
